Goal: Download file/media

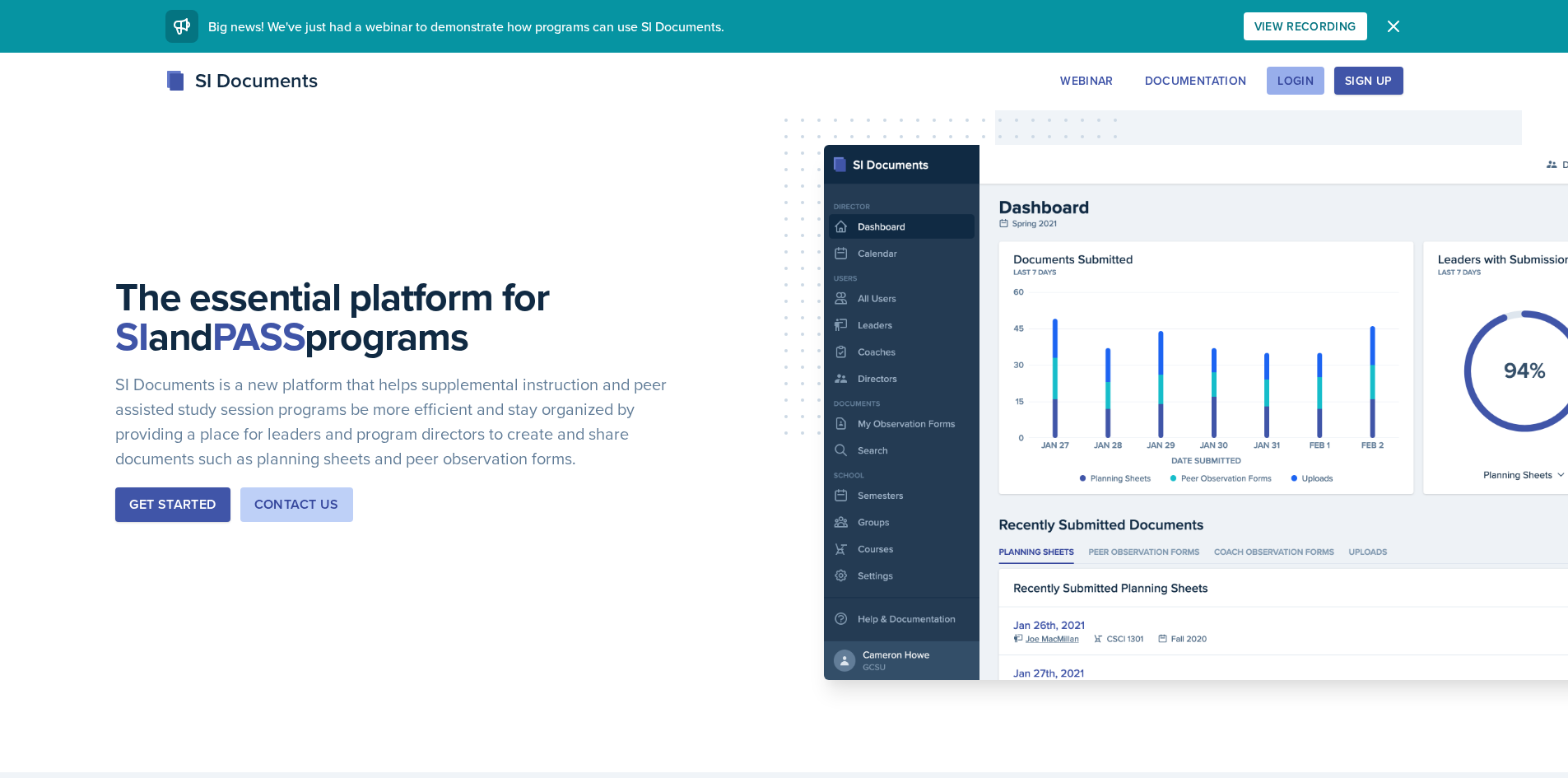
click at [1303, 82] on div "Login" at bounding box center [1295, 81] width 36 height 14
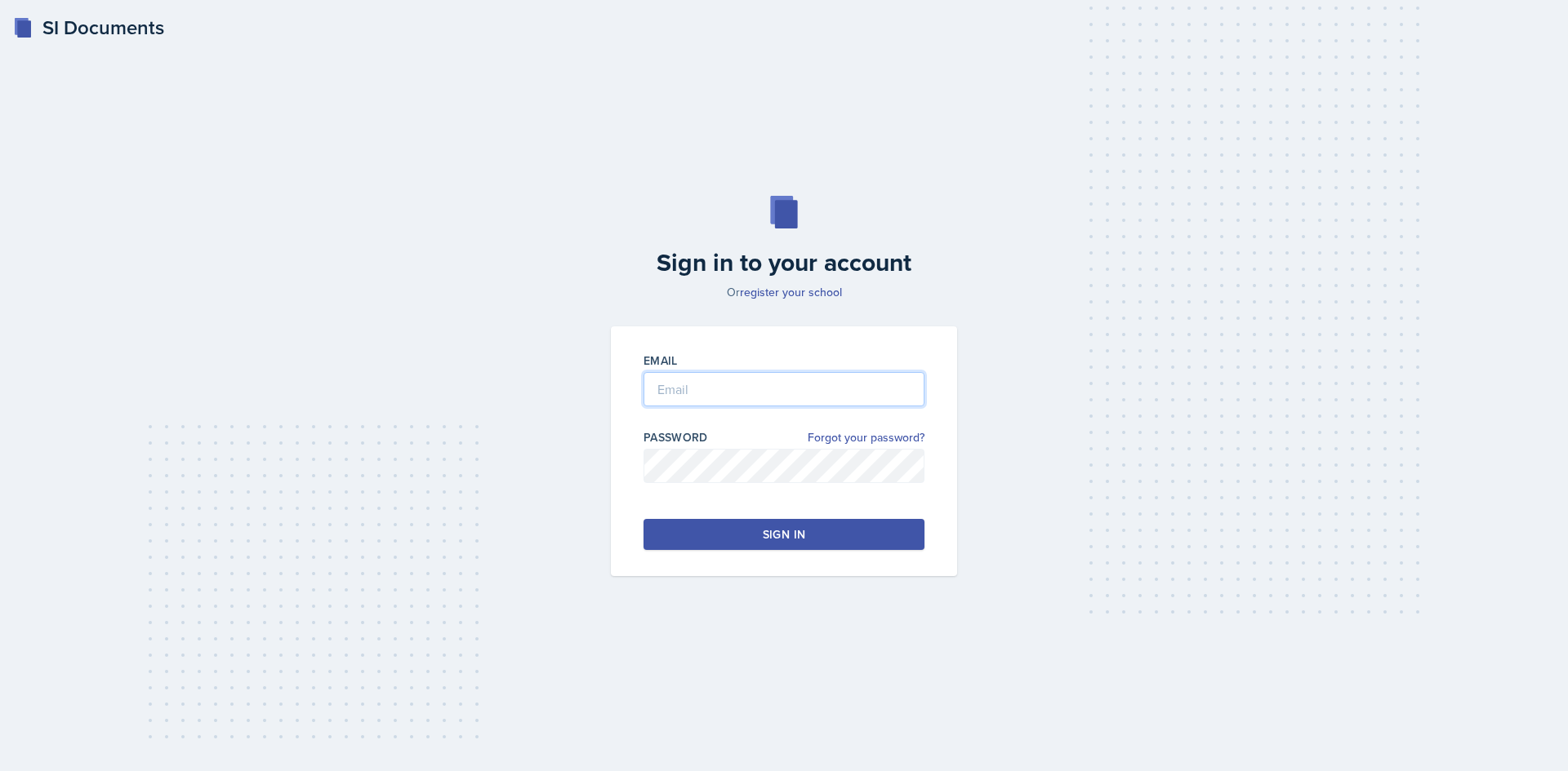
click at [670, 390] on input "email" at bounding box center [783, 390] width 281 height 35
click at [871, 381] on input "ichapma5" at bounding box center [783, 390] width 281 height 35
type input "[EMAIL_ADDRESS][DOMAIN_NAME]"
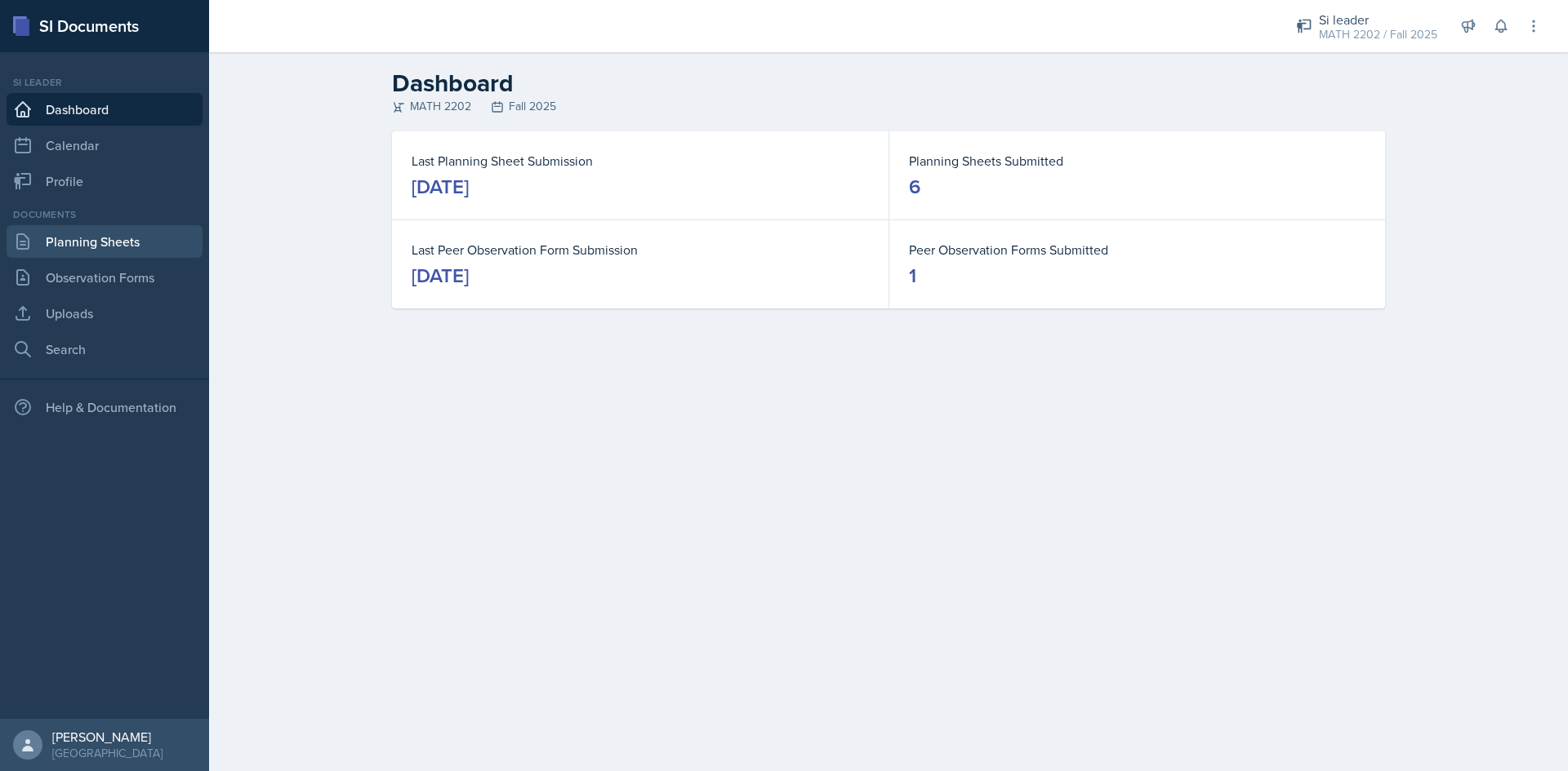
click at [113, 244] on link "Planning Sheets" at bounding box center [104, 241] width 196 height 33
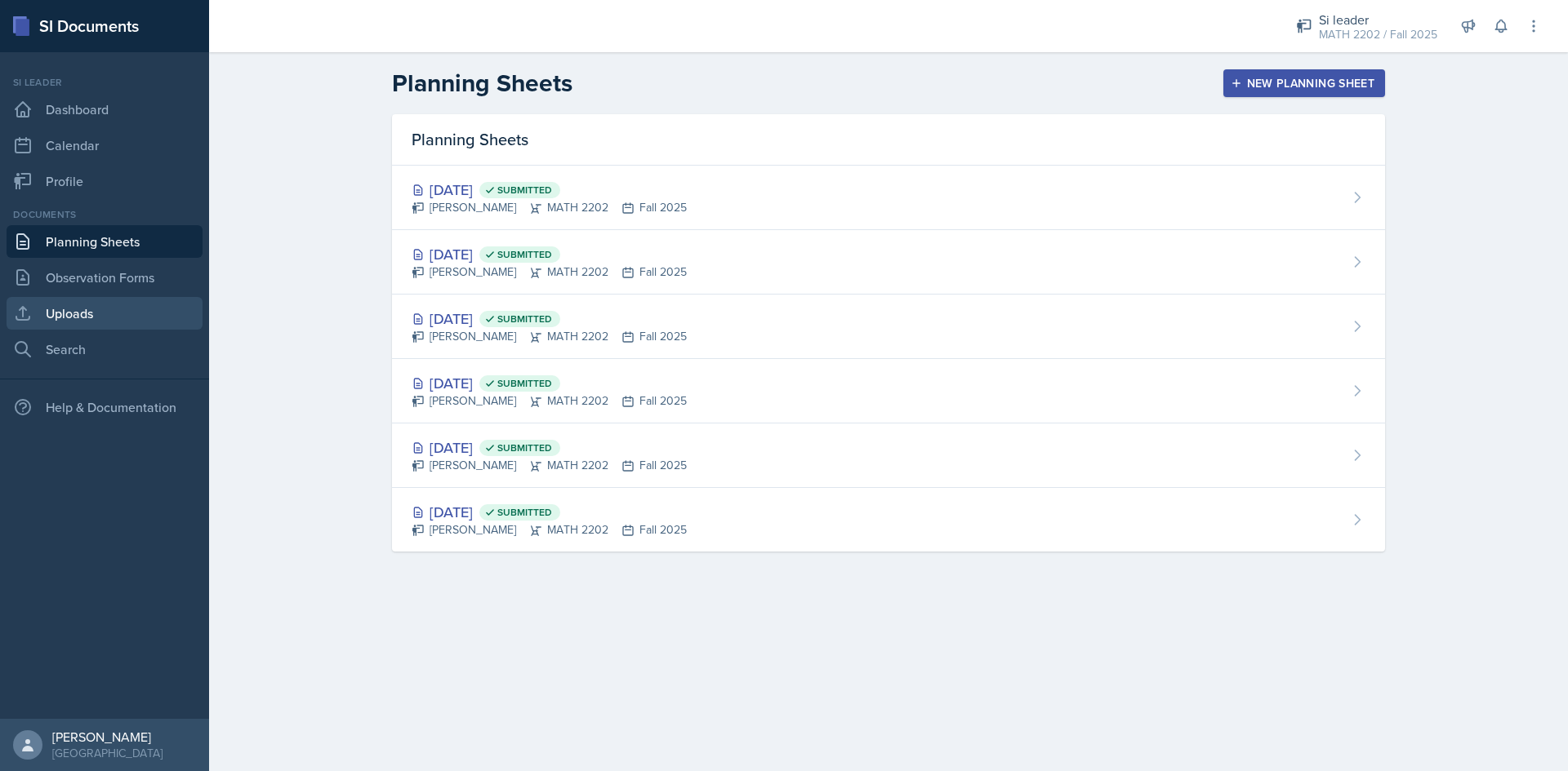
click at [79, 320] on link "Uploads" at bounding box center [104, 314] width 196 height 33
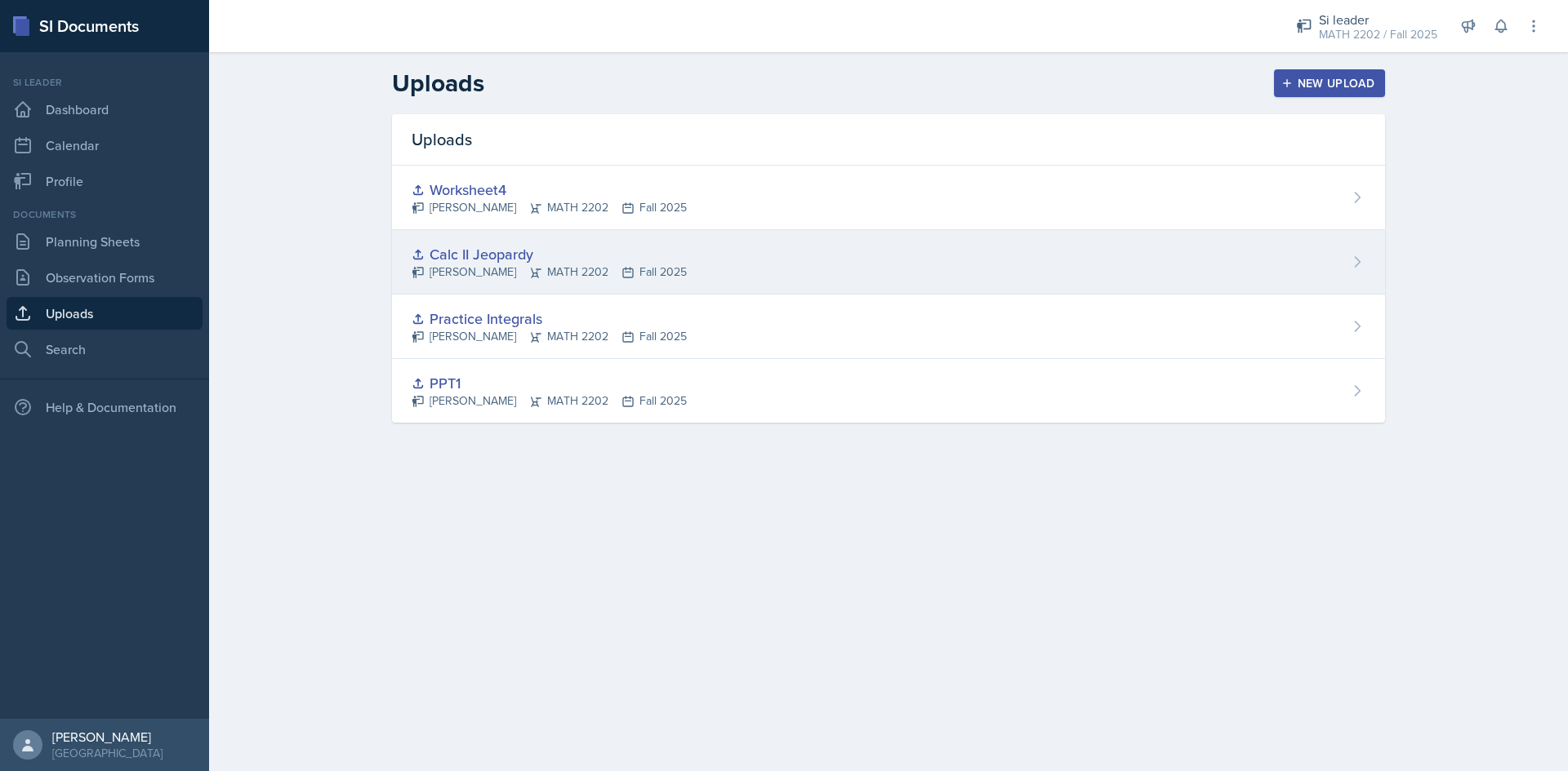
click at [511, 262] on div "Calc II Jeopardy" at bounding box center [548, 254] width 275 height 22
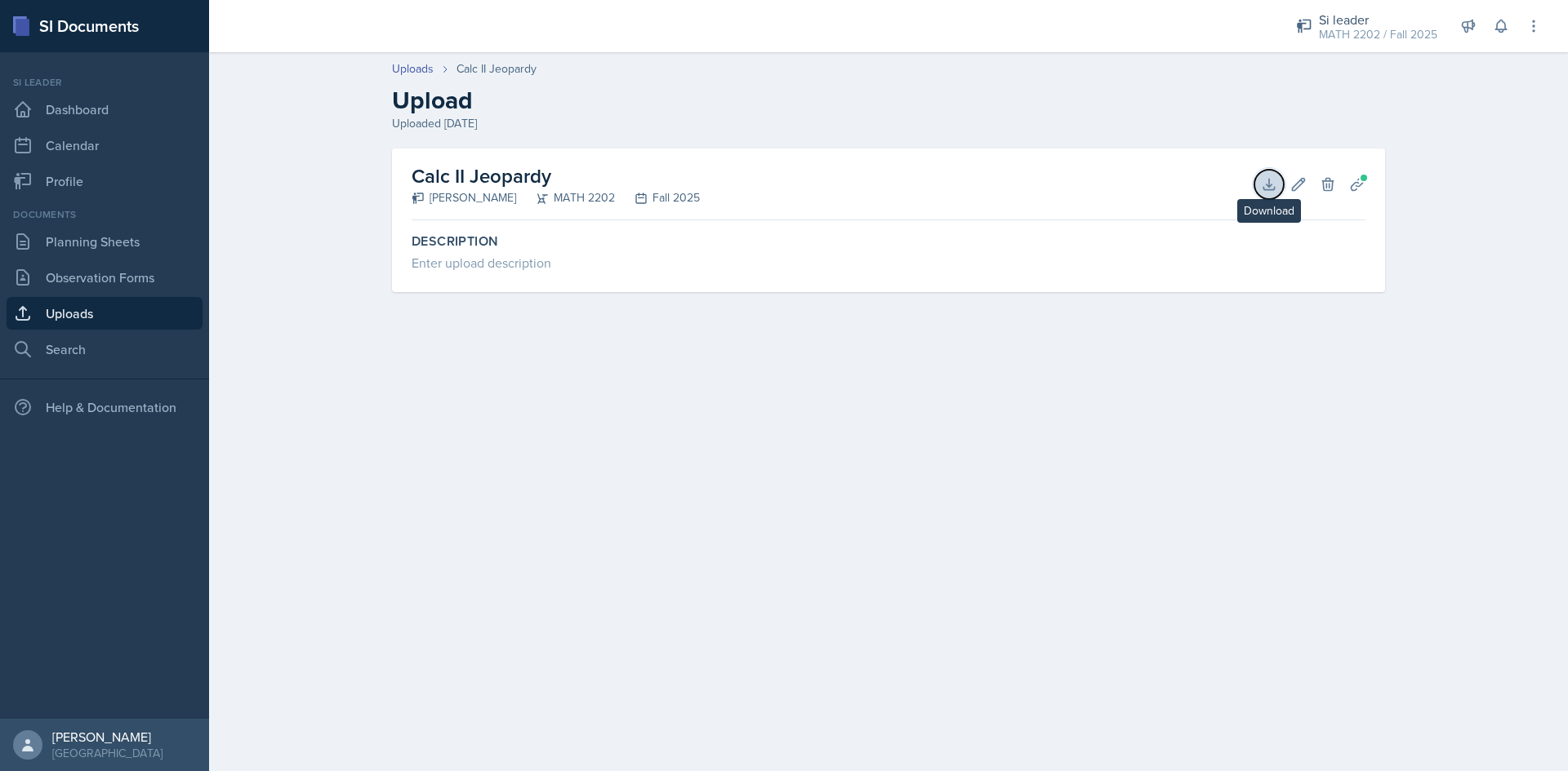
click at [1263, 189] on icon at bounding box center [1269, 184] width 16 height 16
